Goal: Task Accomplishment & Management: Complete application form

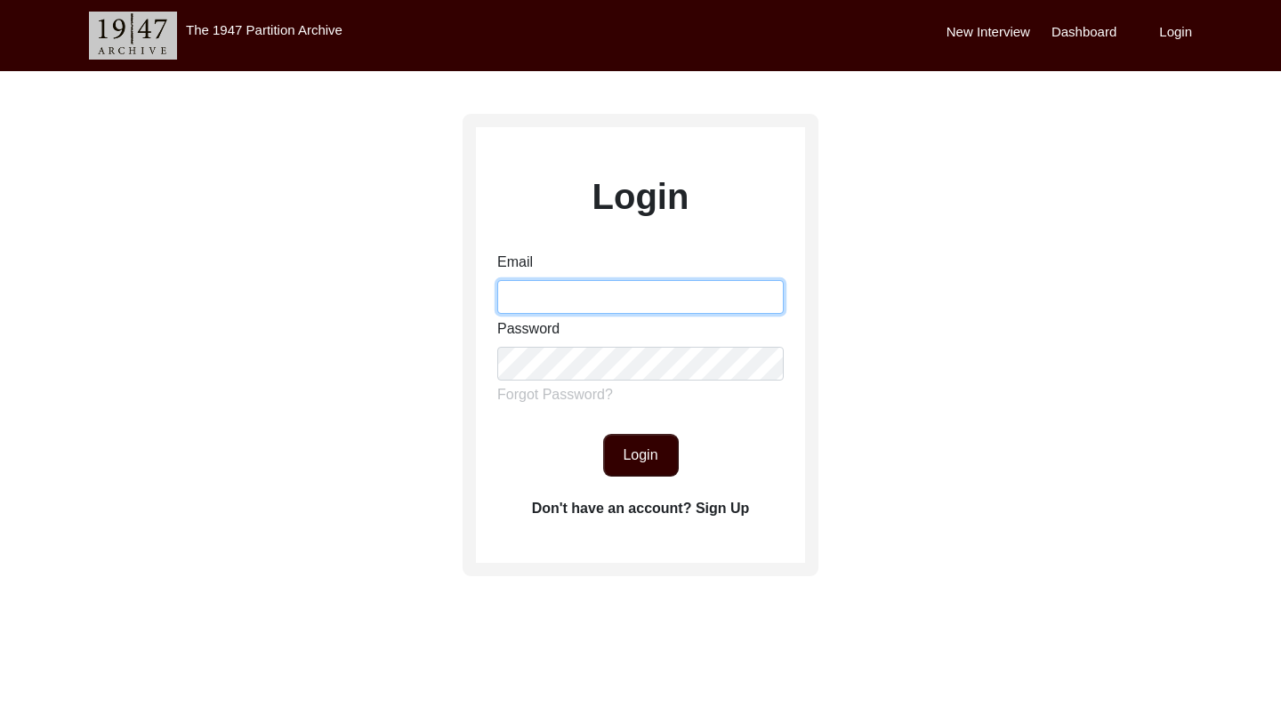
click at [557, 302] on input "Email" at bounding box center [640, 297] width 286 height 34
type input "[EMAIL_ADDRESS][DOMAIN_NAME]"
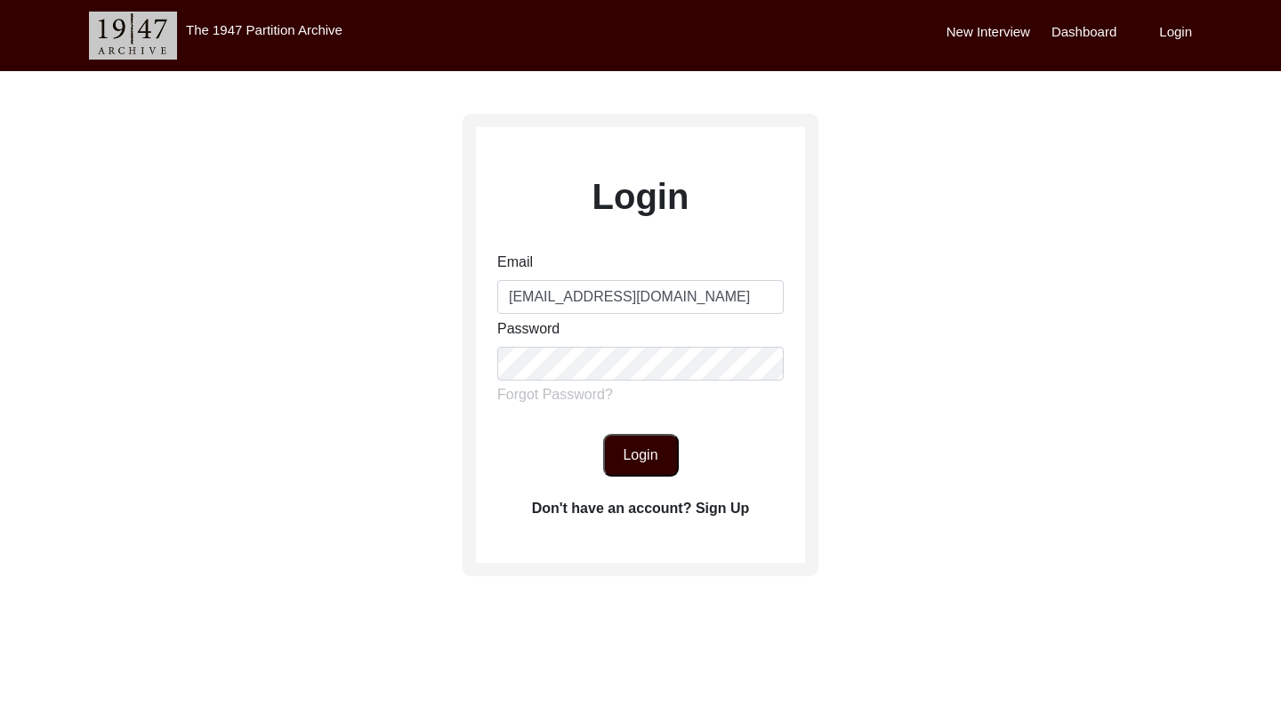
click at [646, 472] on button "Login" at bounding box center [641, 455] width 76 height 43
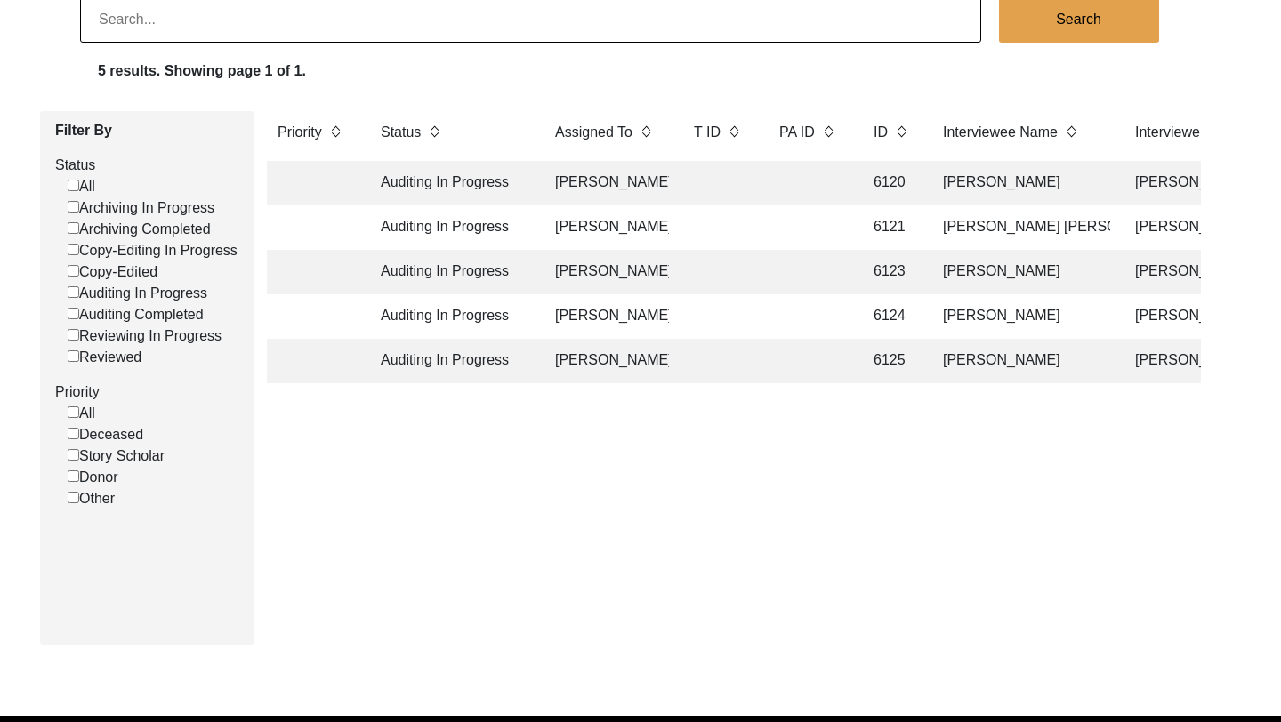
click at [459, 176] on td "Auditing In Progress" at bounding box center [450, 183] width 160 height 44
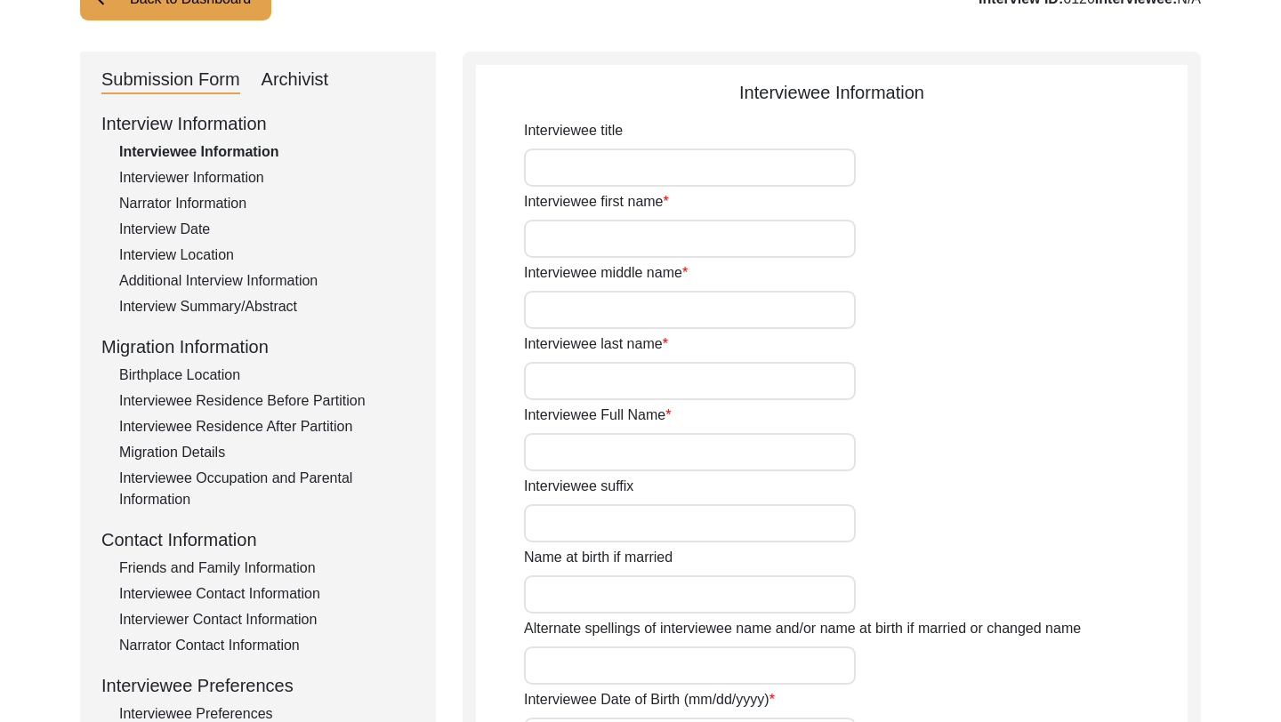
scroll to position [1251, 0]
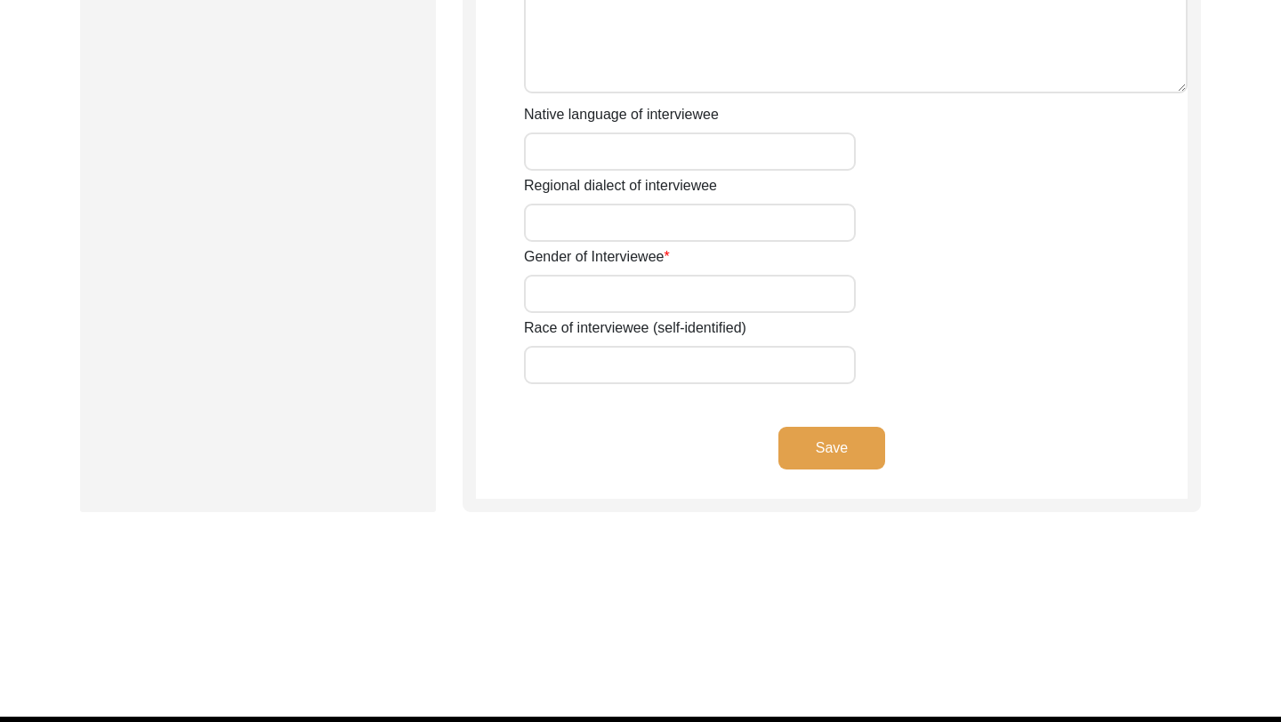
type input "Mr."
type input "[PERSON_NAME]"
type input "[DATE]"
type input "[DEMOGRAPHIC_DATA]"
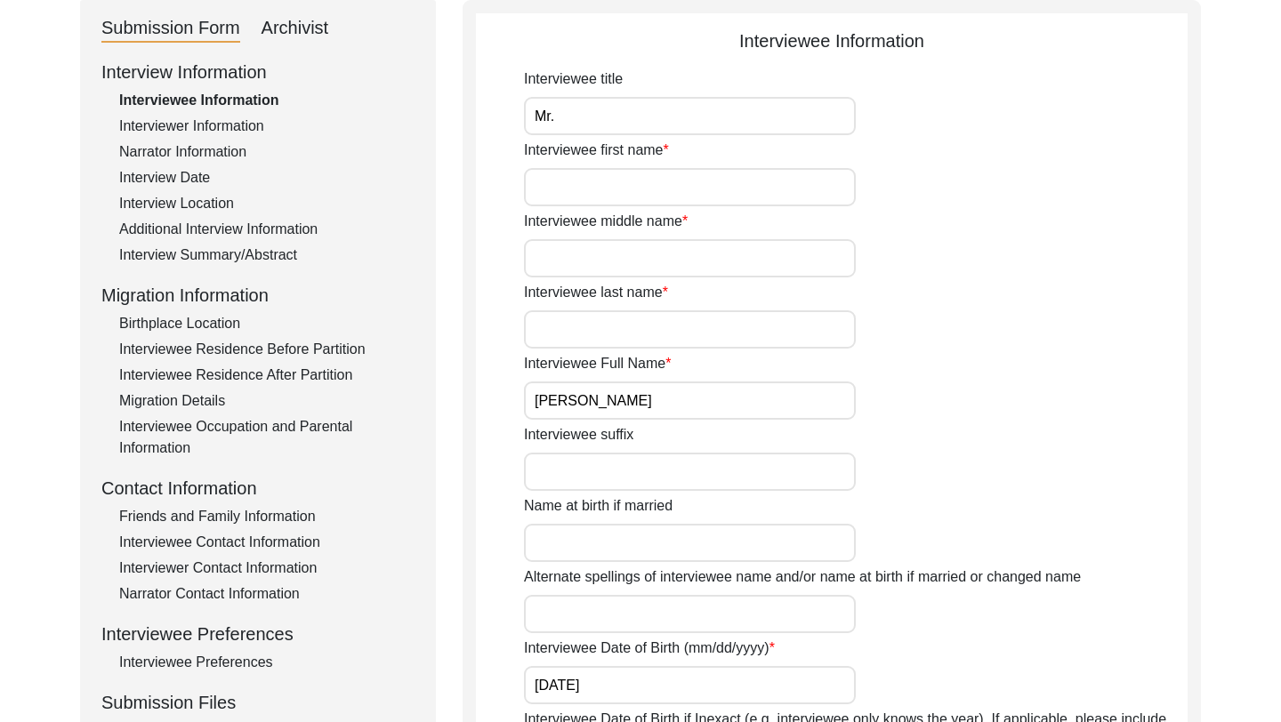
scroll to position [0, 0]
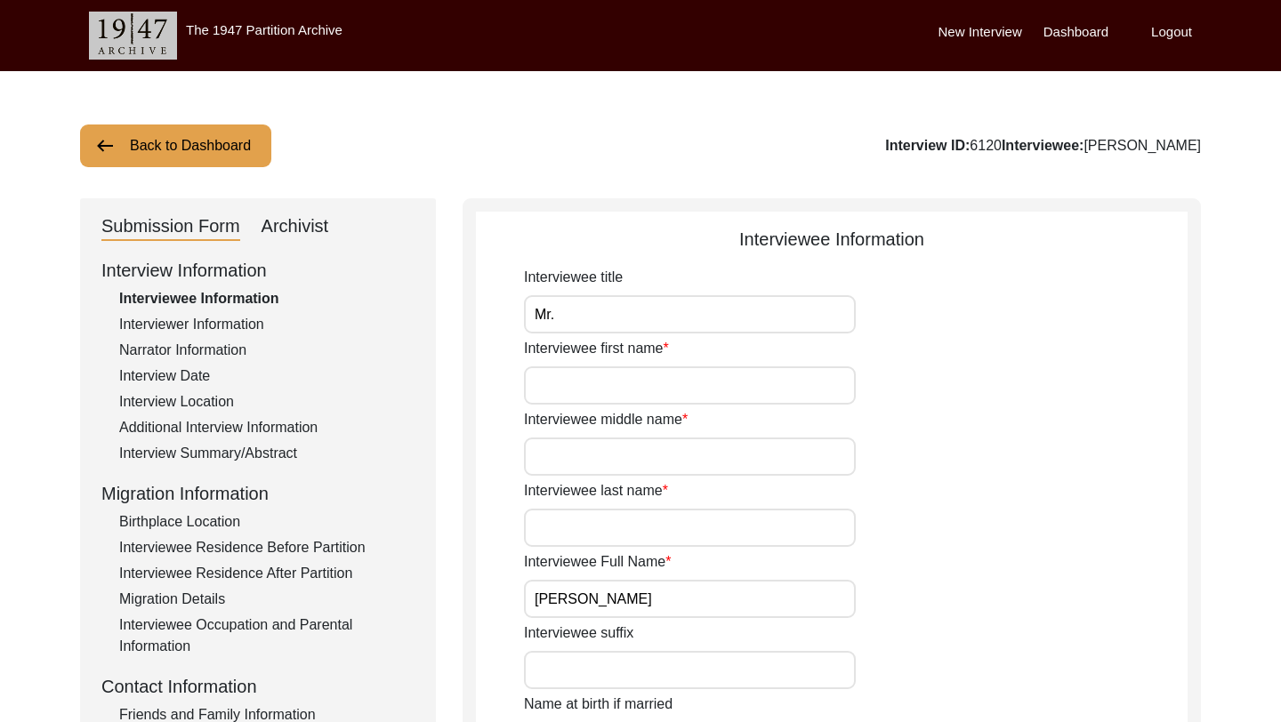
click at [298, 233] on div "Archivist" at bounding box center [296, 227] width 68 height 28
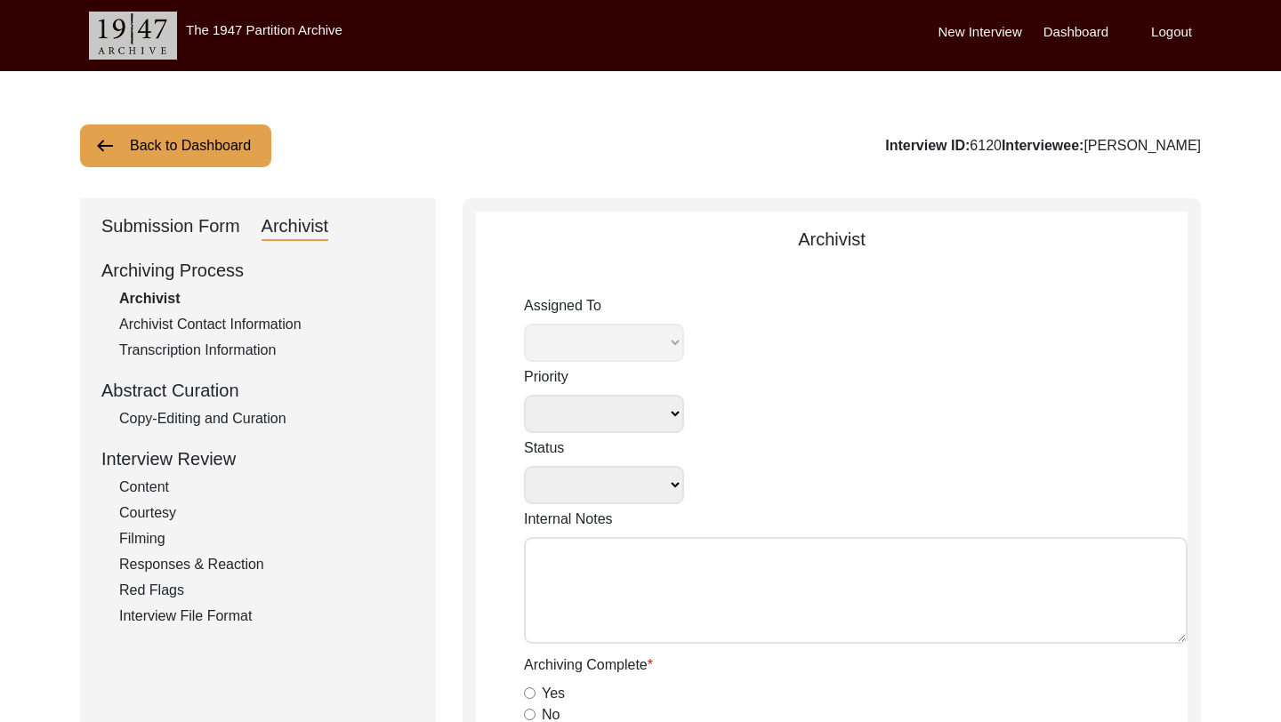
select select
select select "Auditing In Progress"
type textarea "[DATE] Victoria: assigned to Melody to audit. Please check your Archivist Folde…"
type input "[DATE]"
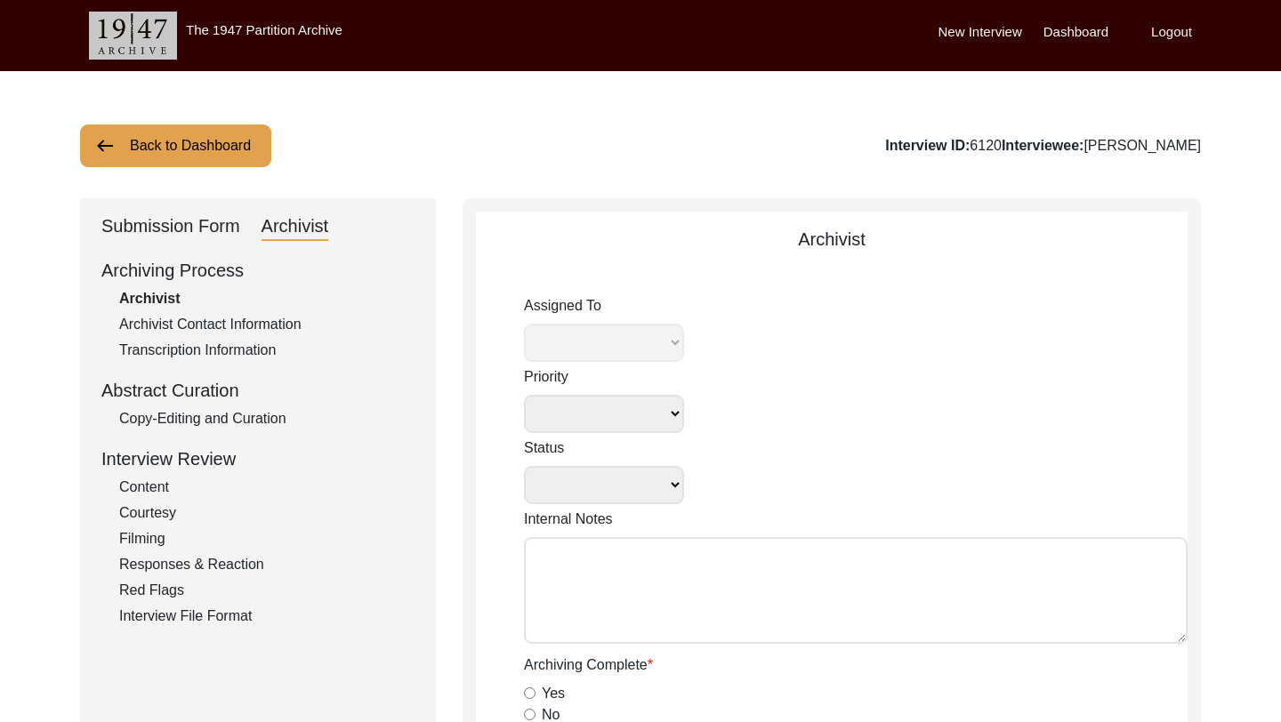
radio input "true"
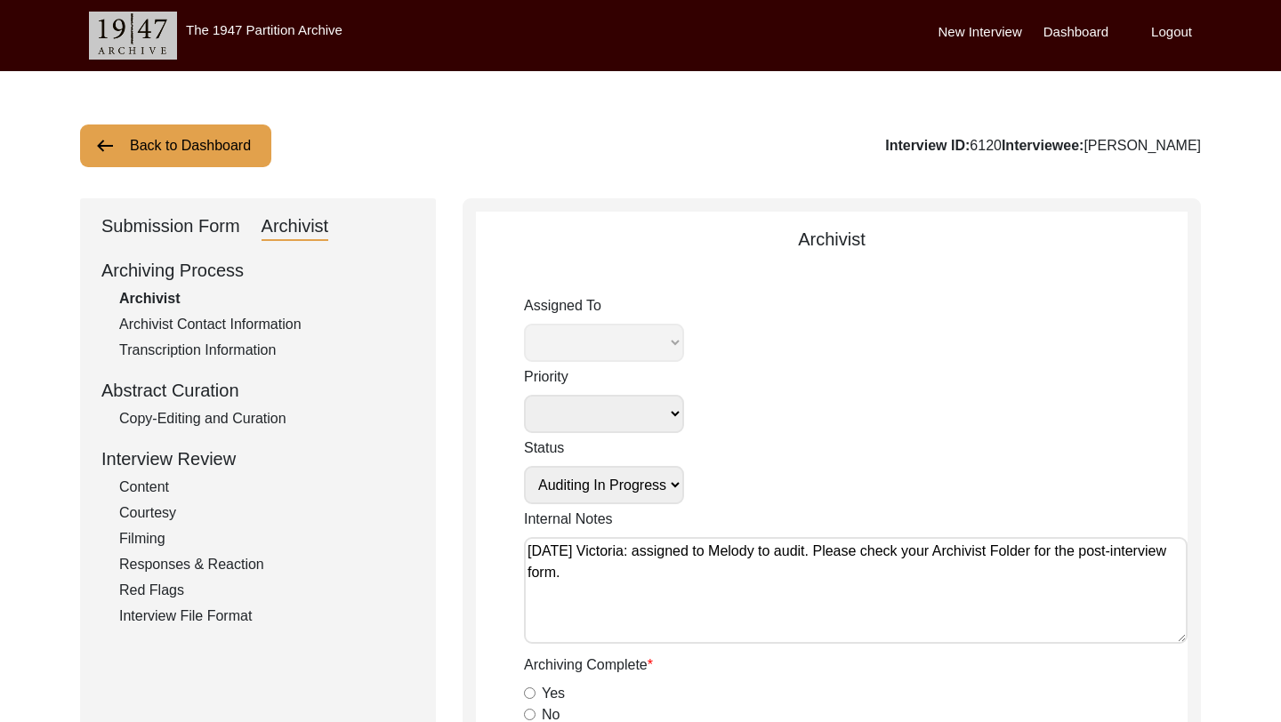
radio input "true"
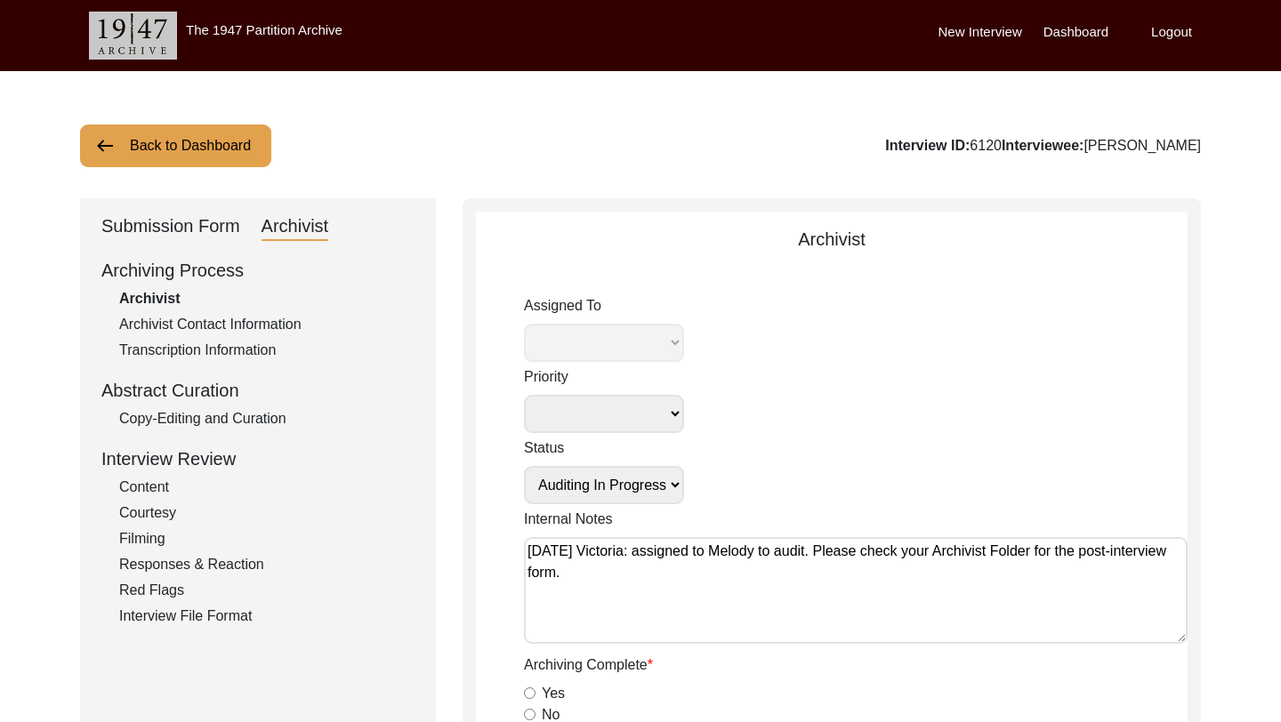
type input "1:03:32"
radio input "true"
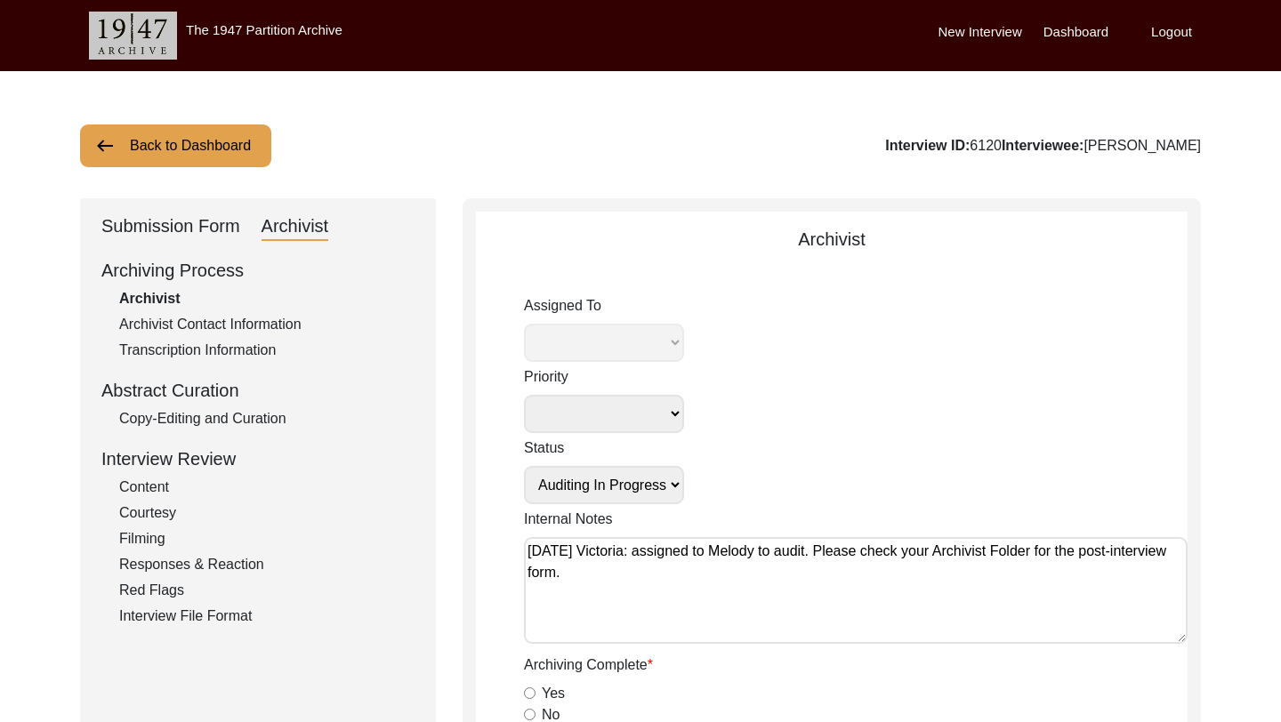
radio input "true"
type input "16"
radio input "true"
type textarea "Pages 2-3 of release form needed"
select select "556"
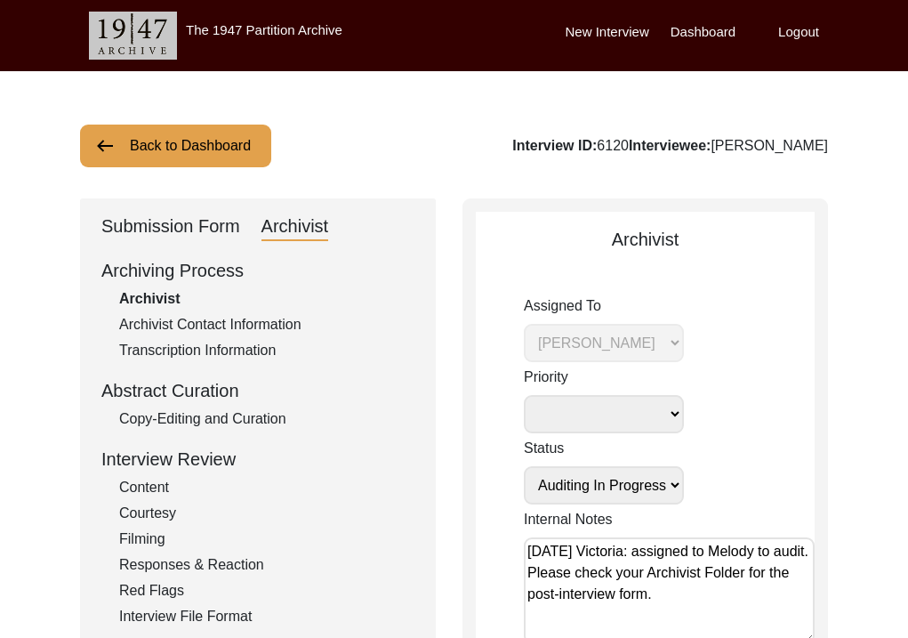
drag, startPoint x: 511, startPoint y: 148, endPoint x: 850, endPoint y: 149, distance: 339.8
copy div "Interview ID: 6120 Interviewee: [PERSON_NAME]"
